Goal: Transaction & Acquisition: Purchase product/service

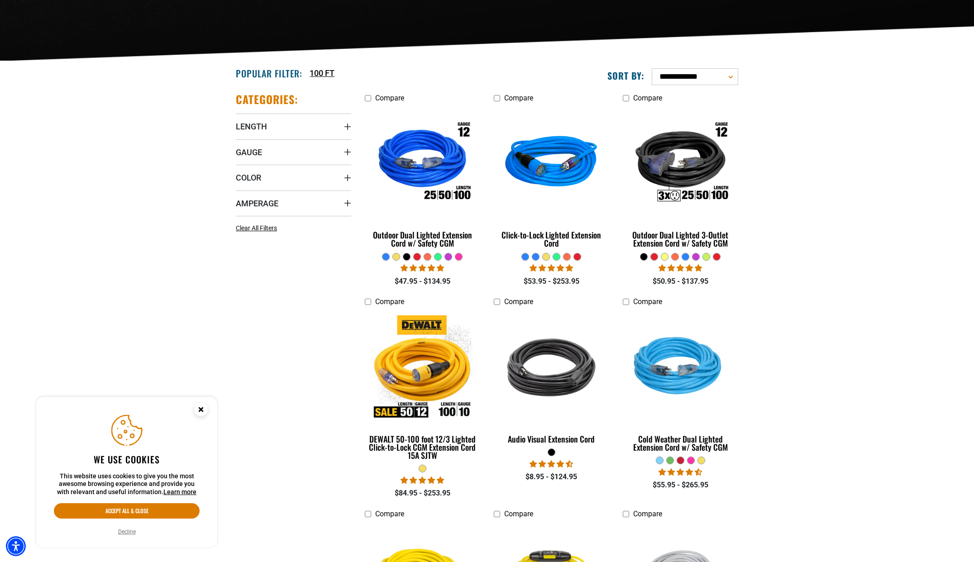
scroll to position [180, 0]
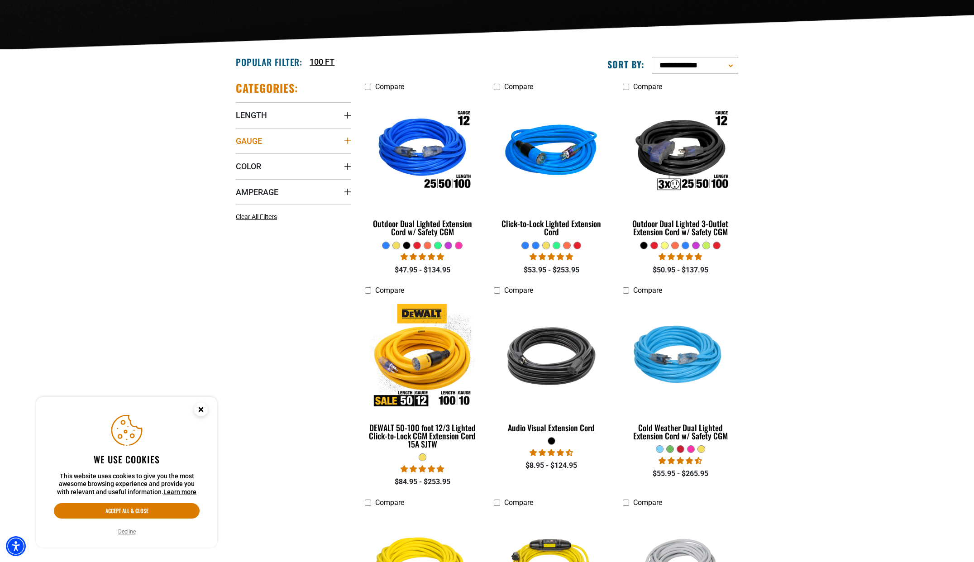
click at [266, 142] on summary "Gauge" at bounding box center [293, 140] width 115 height 25
click at [299, 160] on icon at bounding box center [297, 159] width 7 height 12
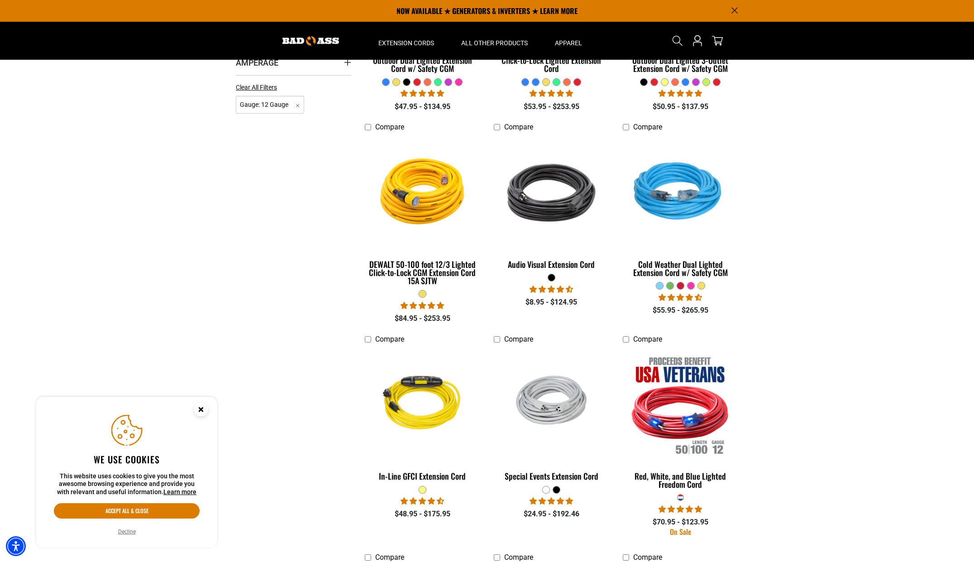
scroll to position [51, 0]
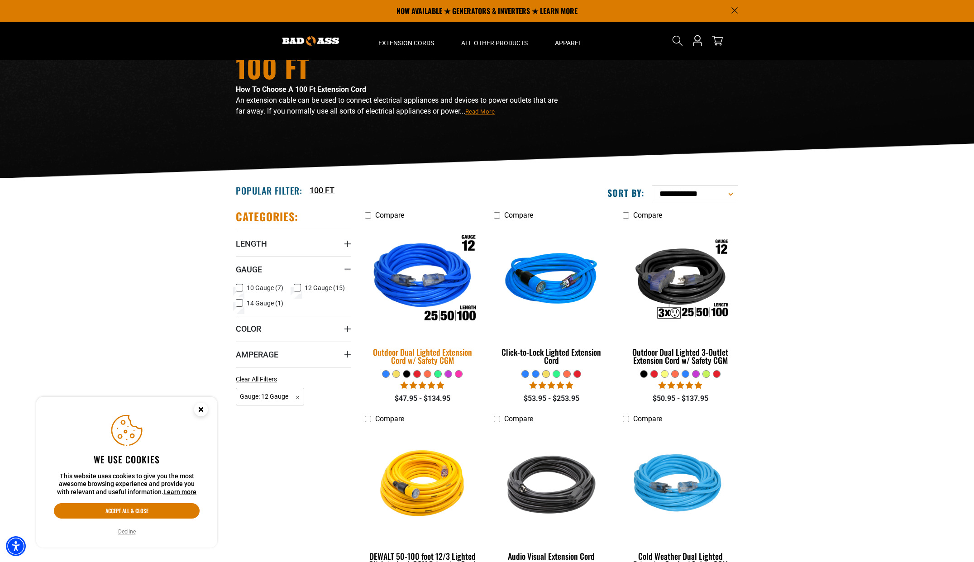
click at [419, 277] on img at bounding box center [422, 281] width 127 height 116
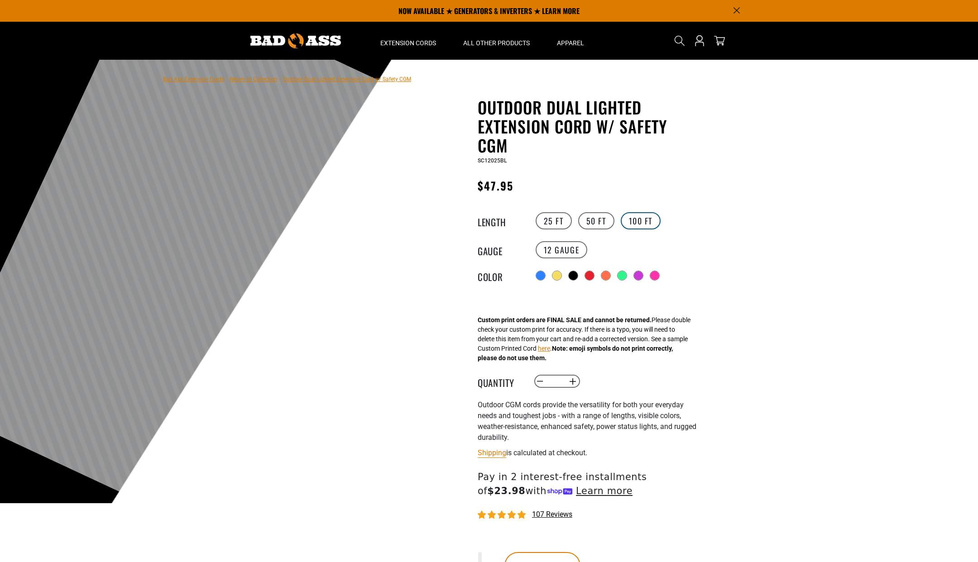
click at [642, 225] on label "100 FT" at bounding box center [641, 220] width 40 height 17
